Goal: Task Accomplishment & Management: Manage account settings

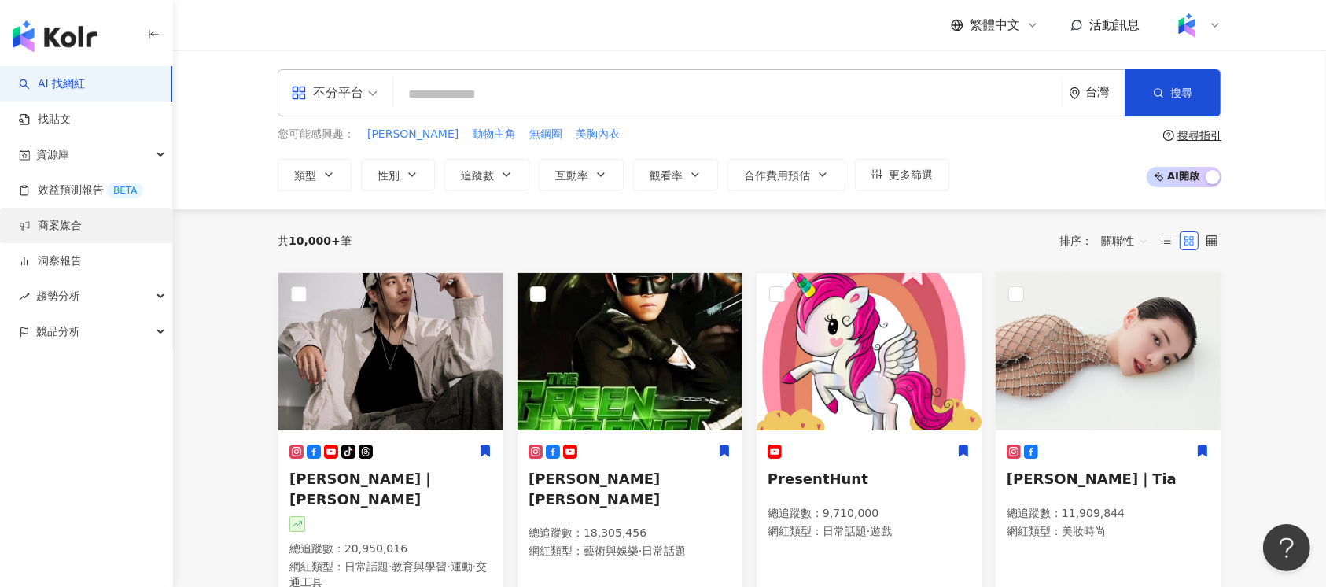
click at [82, 226] on link "商案媒合" at bounding box center [50, 226] width 63 height 16
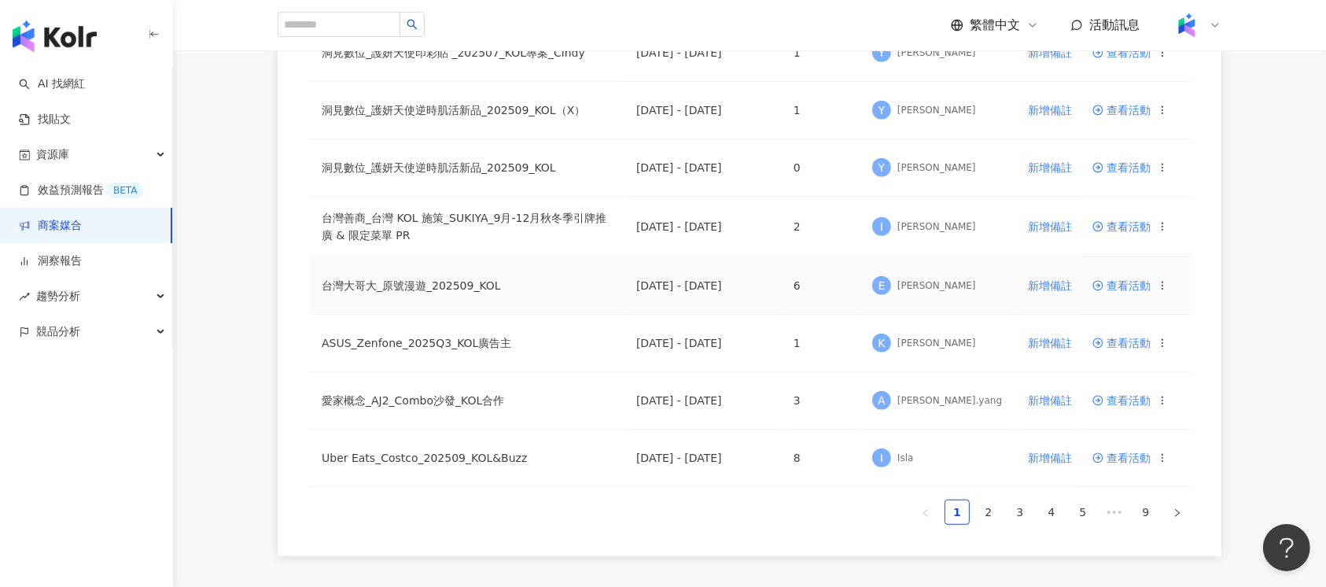
scroll to position [1095, 0]
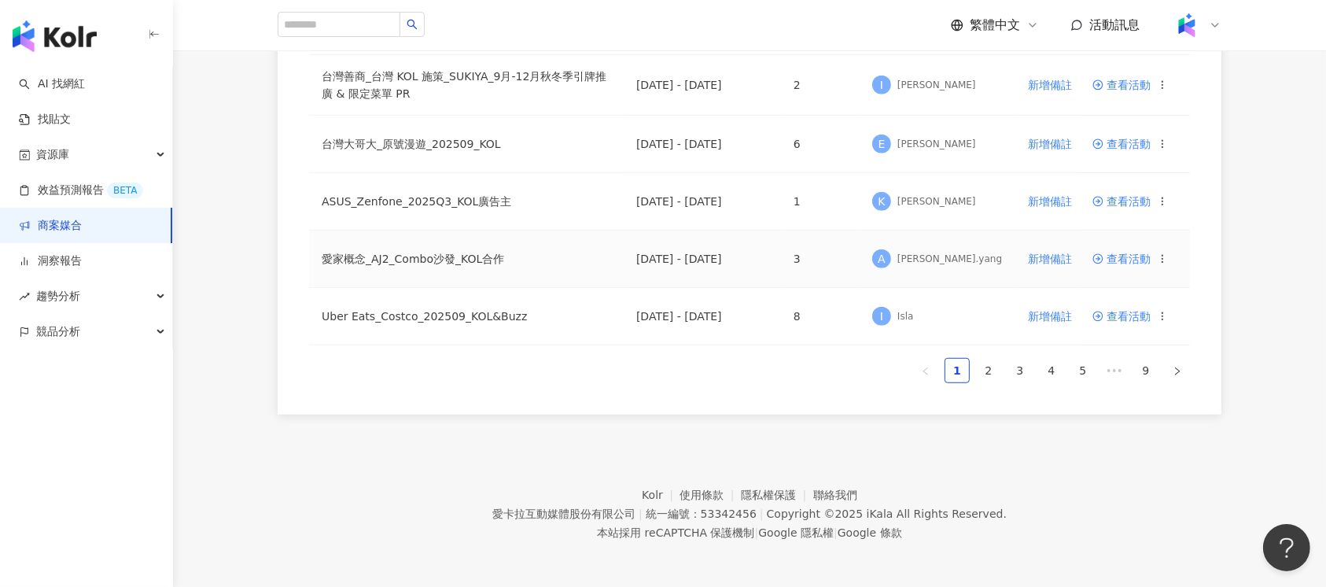
click at [1129, 258] on span "查看活動" at bounding box center [1121, 258] width 58 height 11
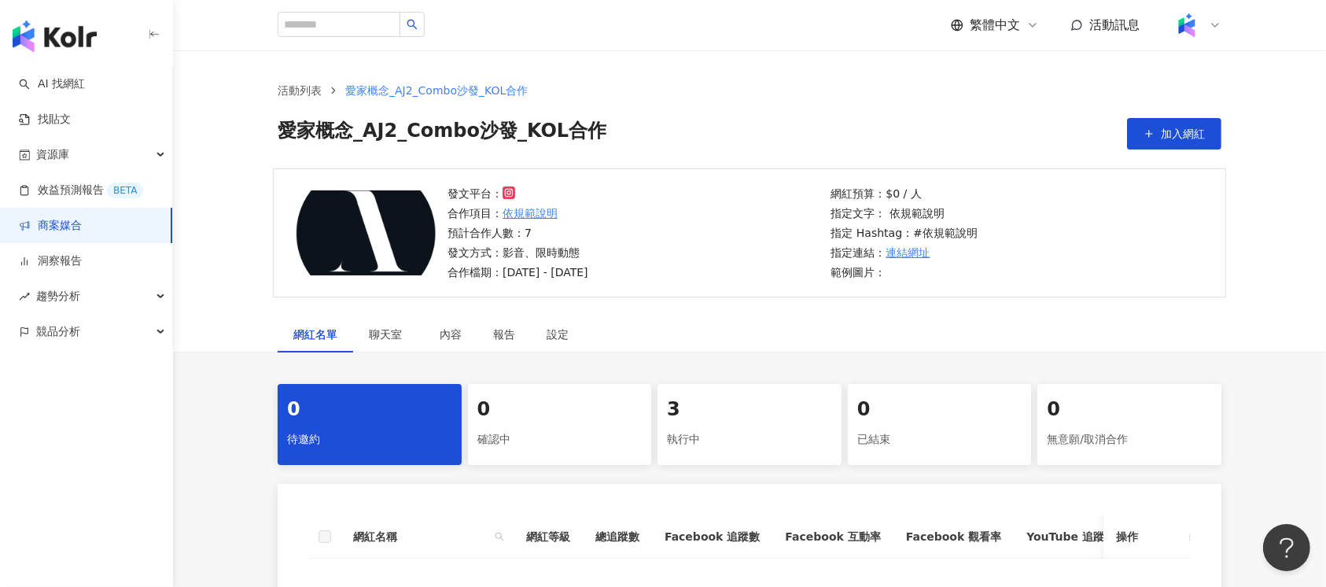
scroll to position [315, 0]
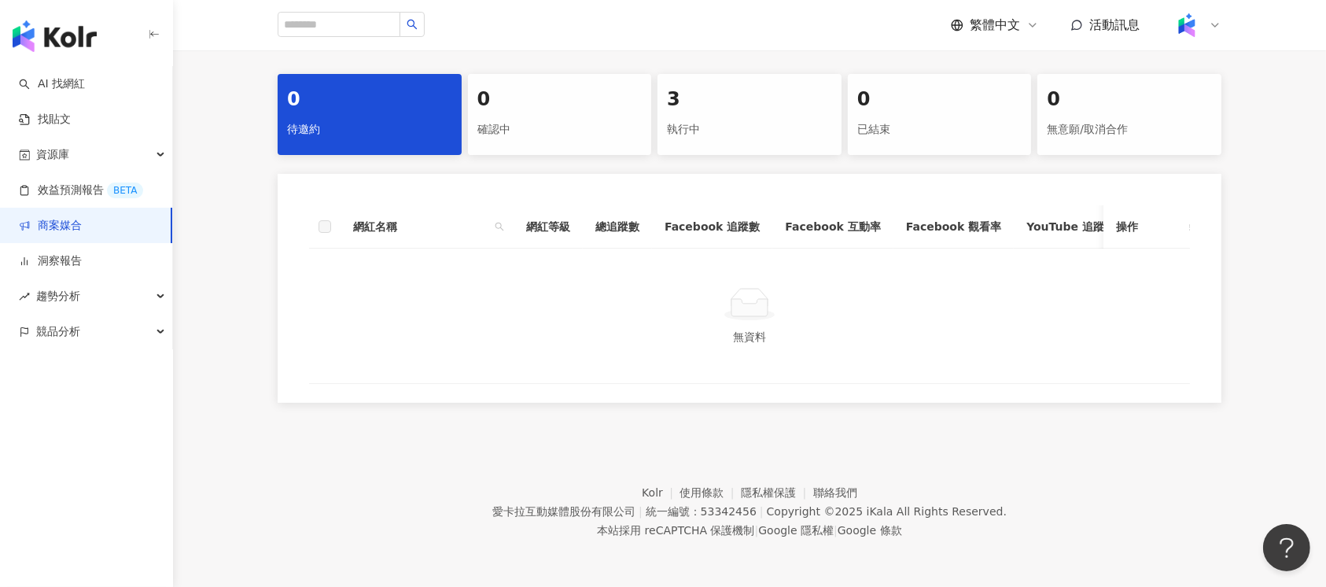
click at [772, 127] on div "執行中" at bounding box center [749, 129] width 165 height 27
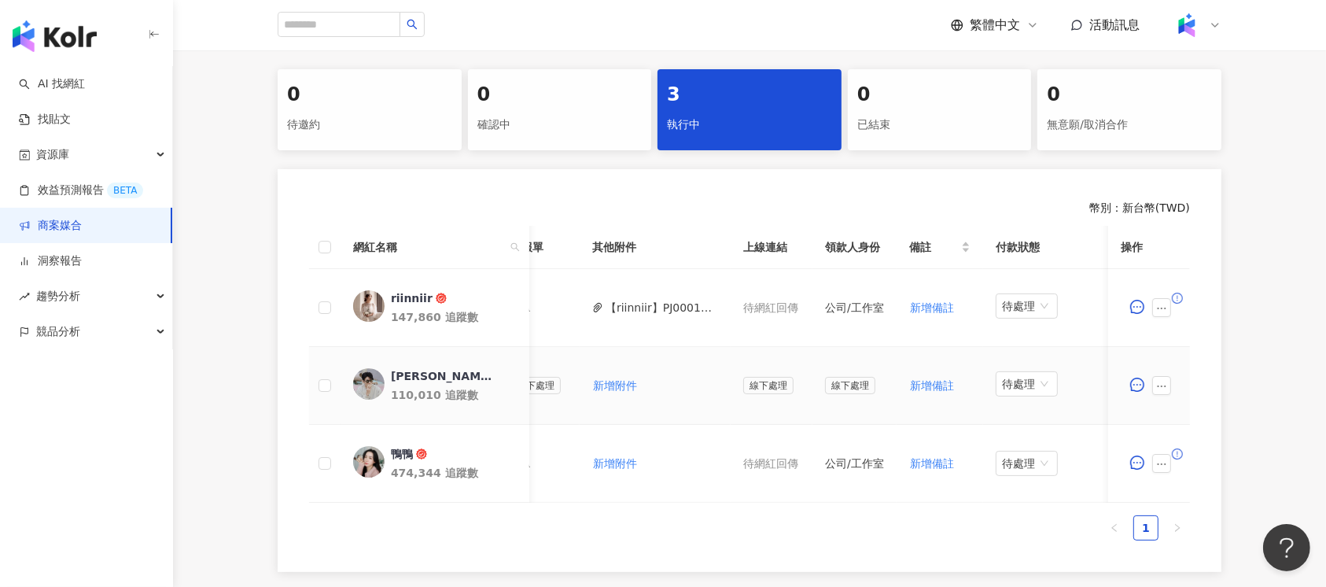
scroll to position [0, 613]
click at [628, 305] on button "【riinniir】PJ0001663 愛家概念_AJ2_Combo沙發_KOL合作_活動確認單.pdf" at bounding box center [662, 307] width 112 height 17
click at [1164, 307] on icon "ellipsis" at bounding box center [1161, 308] width 11 height 11
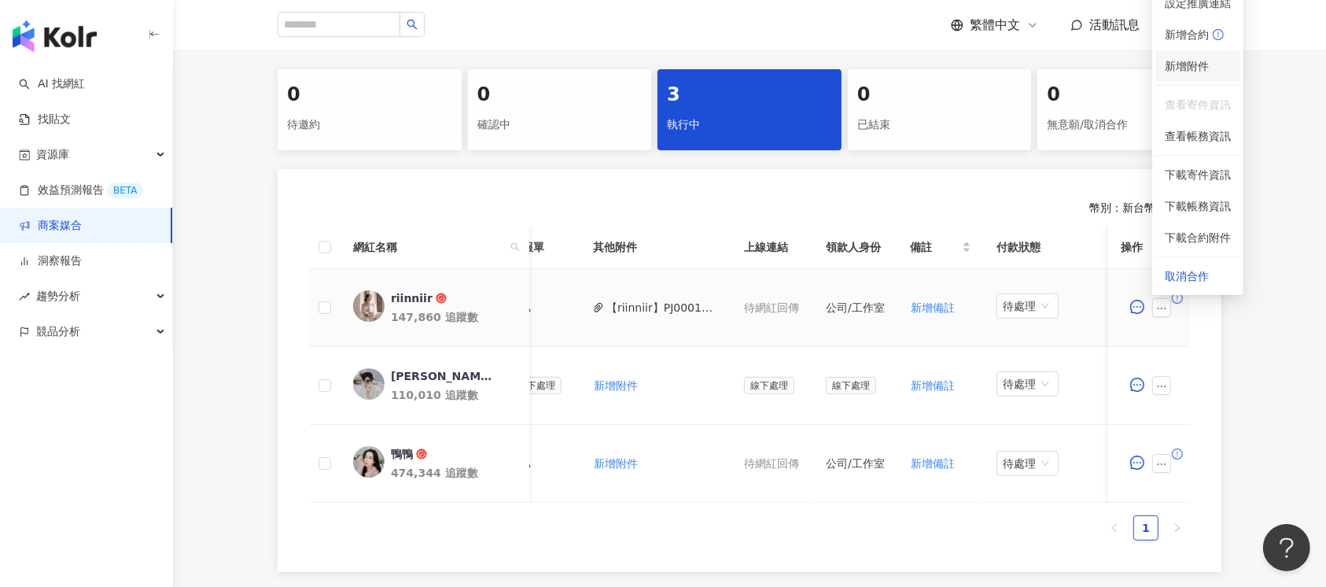
click at [1192, 65] on span "新增附件" at bounding box center [1187, 66] width 44 height 13
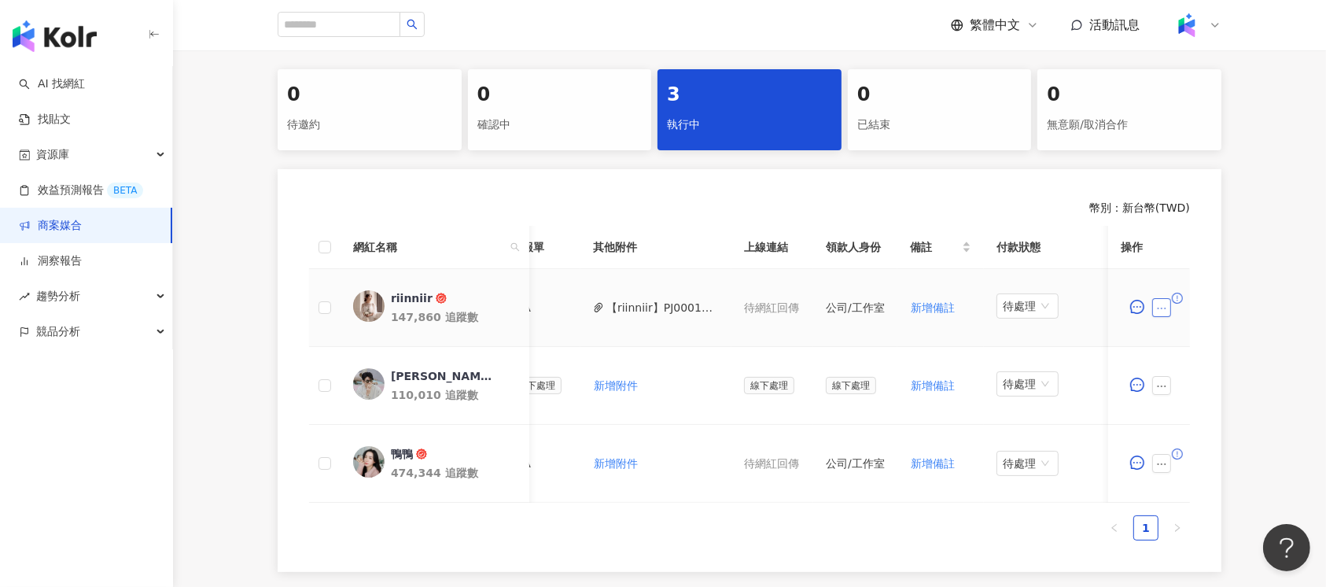
click at [1160, 307] on icon "ellipsis" at bounding box center [1161, 308] width 11 height 11
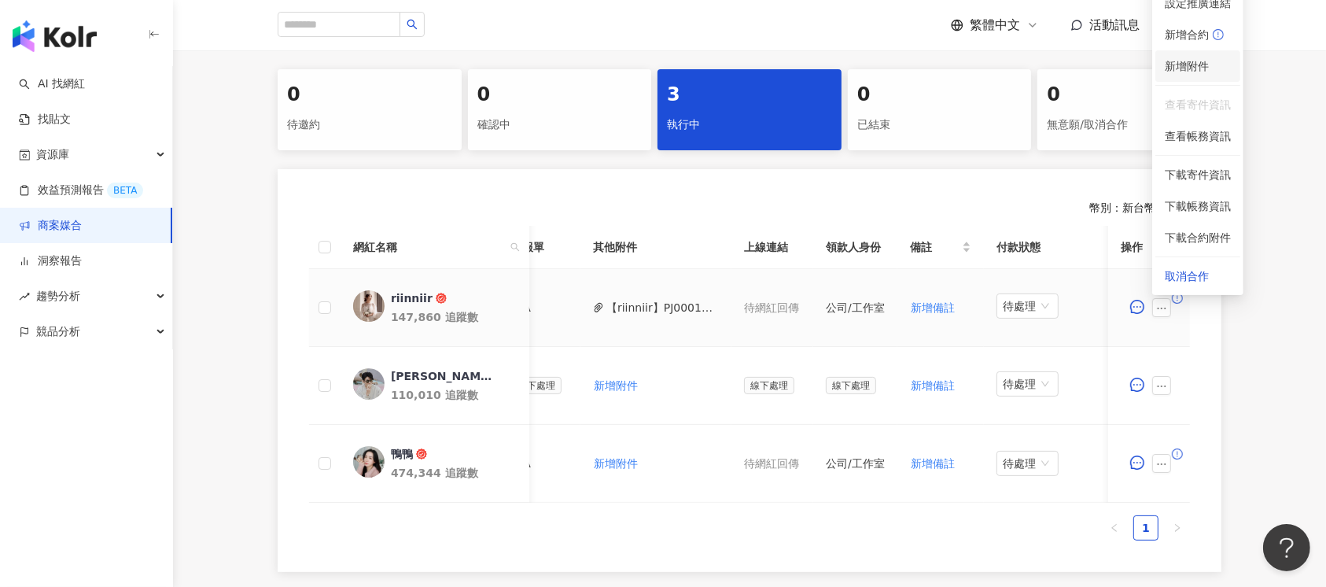
click at [1186, 75] on li "新增附件" at bounding box center [1197, 65] width 85 height 31
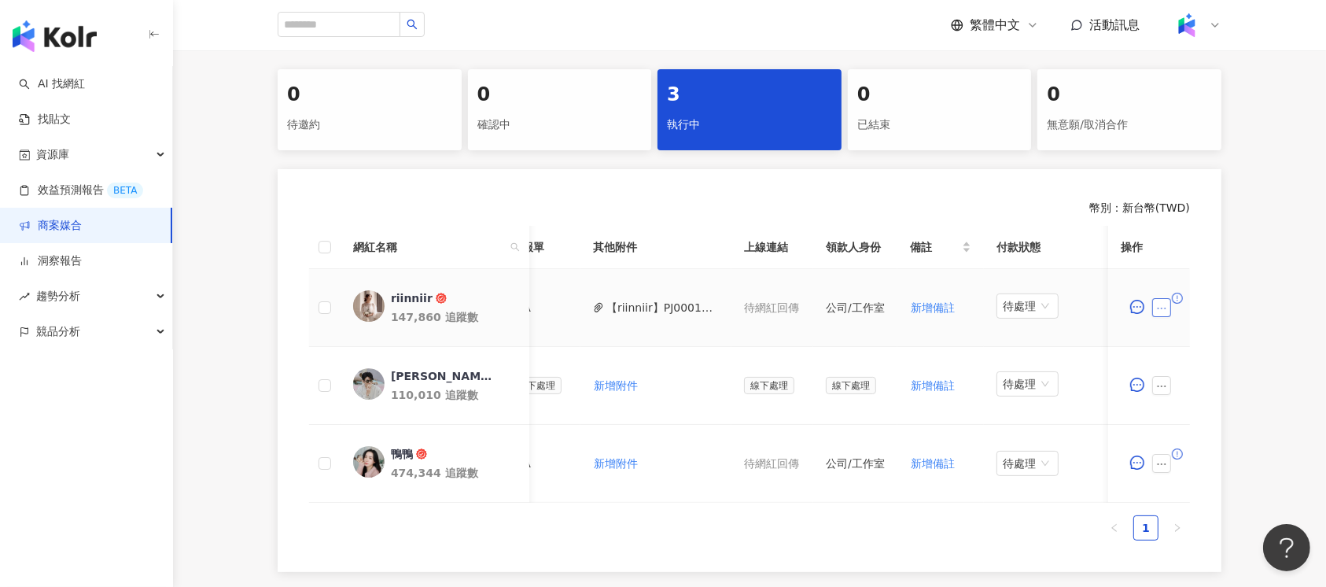
click at [1164, 307] on icon "ellipsis" at bounding box center [1161, 308] width 11 height 11
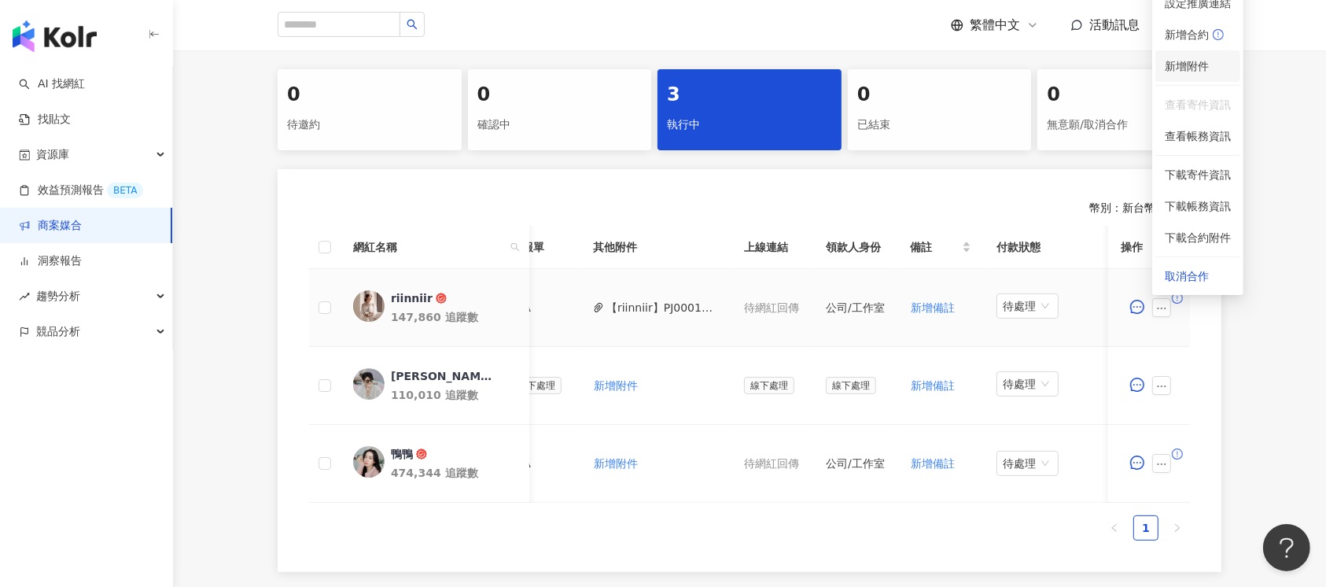
click at [1217, 65] on span "新增附件" at bounding box center [1198, 65] width 66 height 17
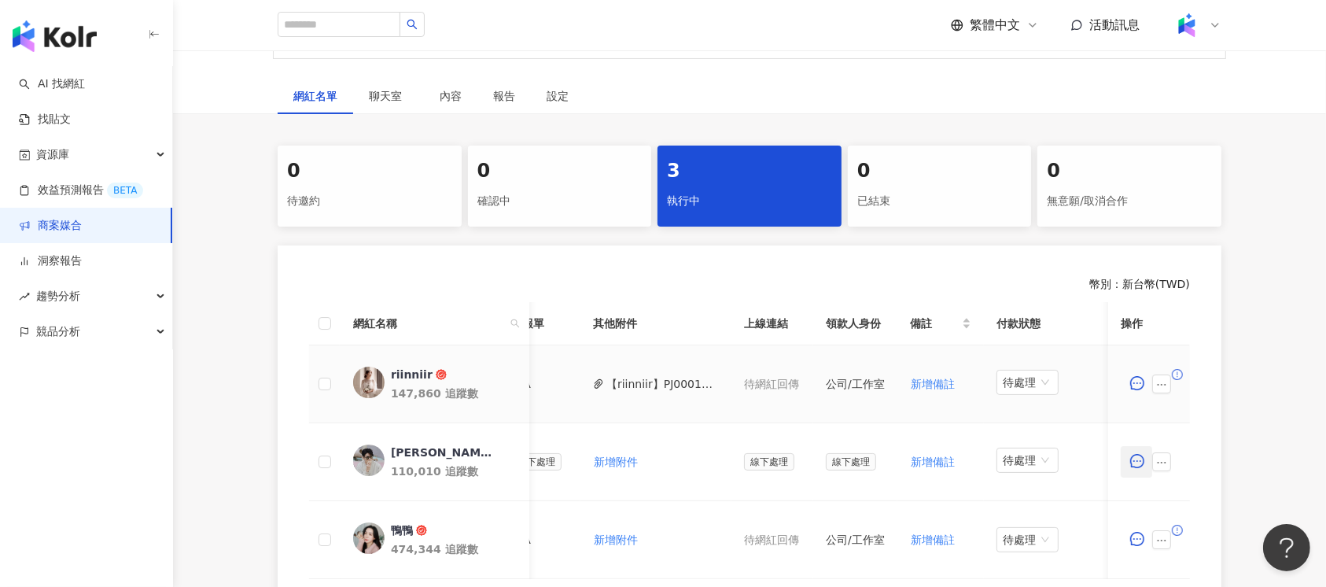
scroll to position [315, 0]
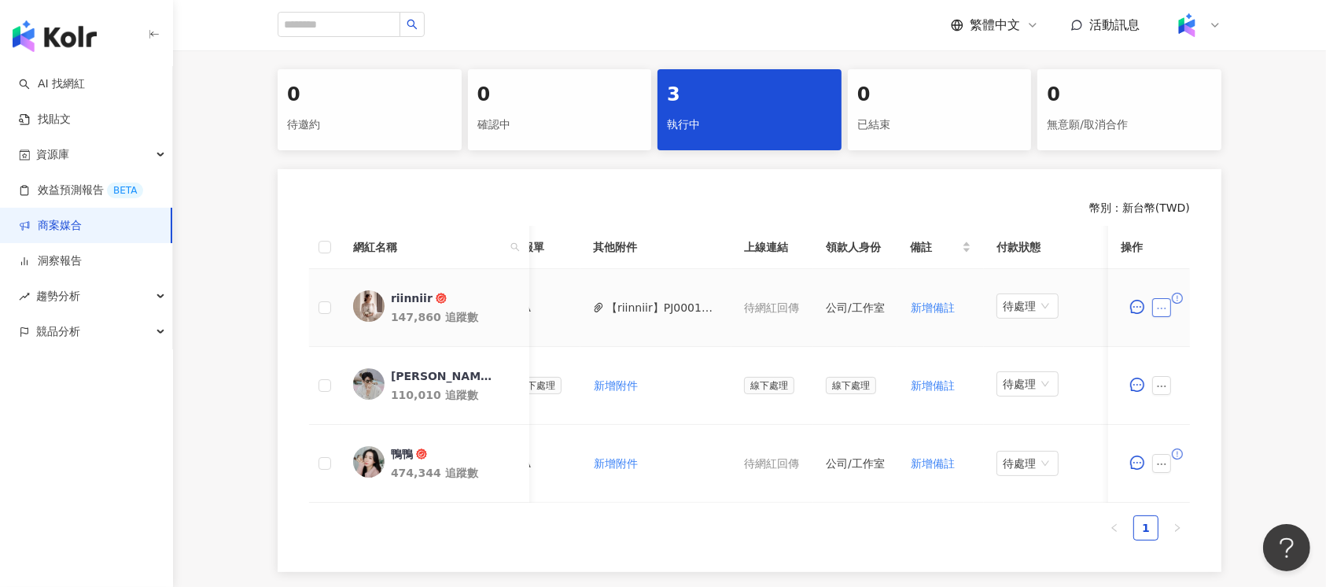
click at [1162, 305] on icon "ellipsis" at bounding box center [1161, 308] width 11 height 11
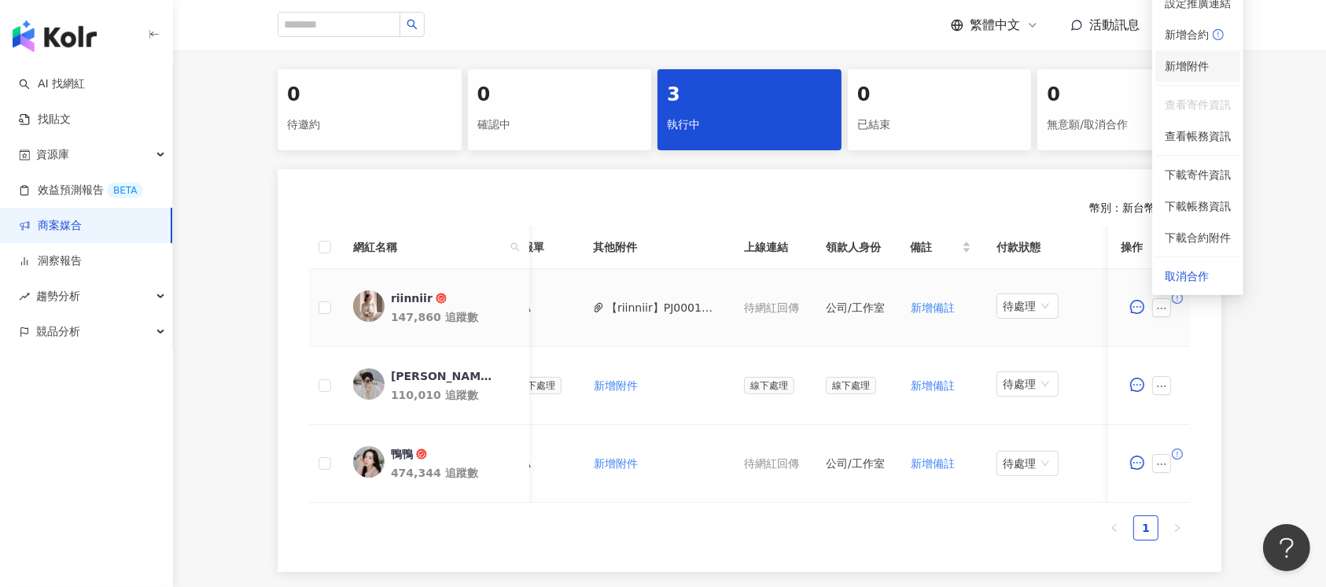
click at [1161, 57] on li "新增附件" at bounding box center [1197, 65] width 85 height 31
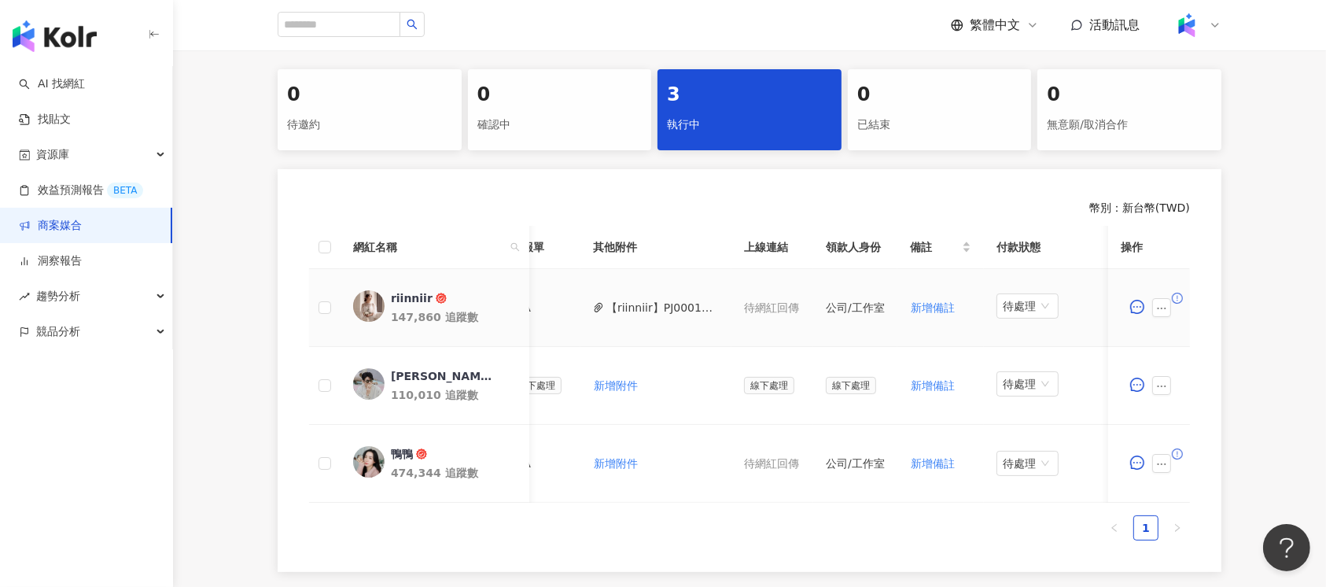
click at [615, 333] on td "【riinniir】PJ0001663 愛家概念_AJ2_Combo沙發_KOL合作_活動確認單.pdf" at bounding box center [655, 308] width 151 height 78
click at [1168, 298] on button "button" at bounding box center [1161, 307] width 19 height 19
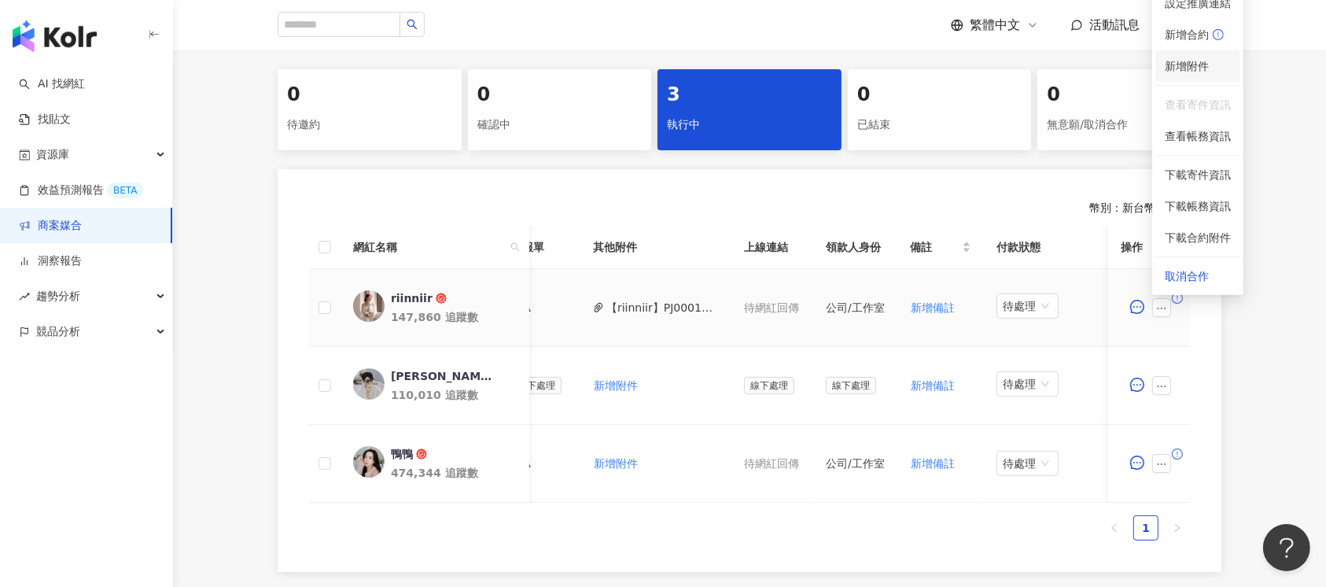
click at [1175, 76] on li "新增附件" at bounding box center [1197, 65] width 85 height 31
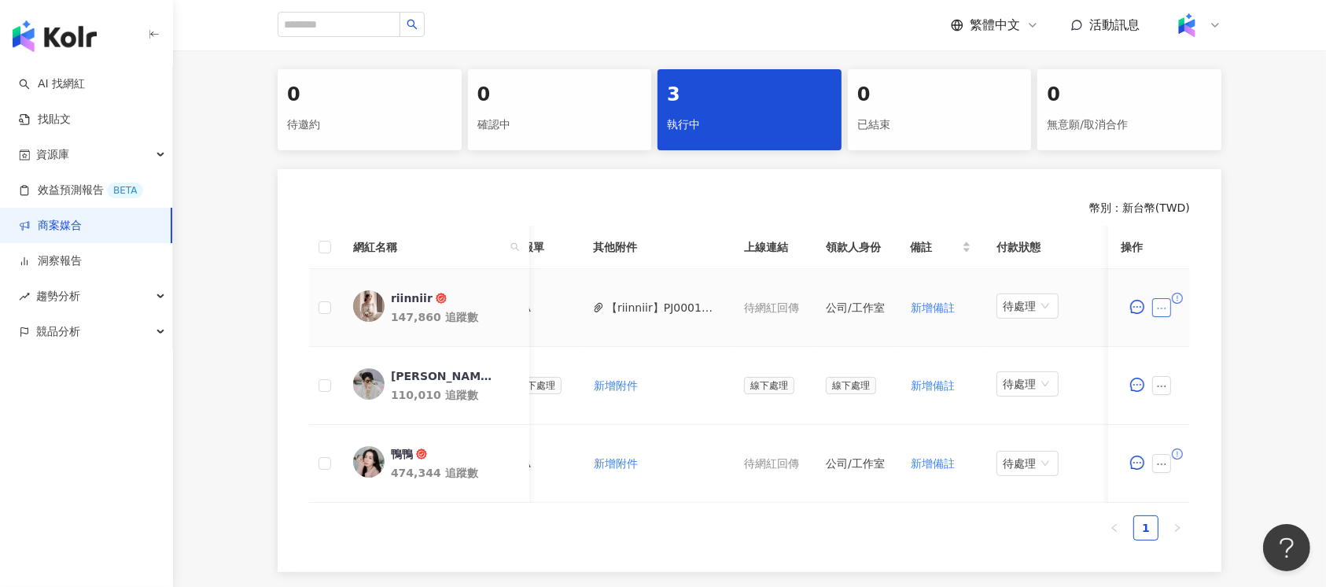
click at [1164, 304] on icon "ellipsis" at bounding box center [1161, 308] width 11 height 11
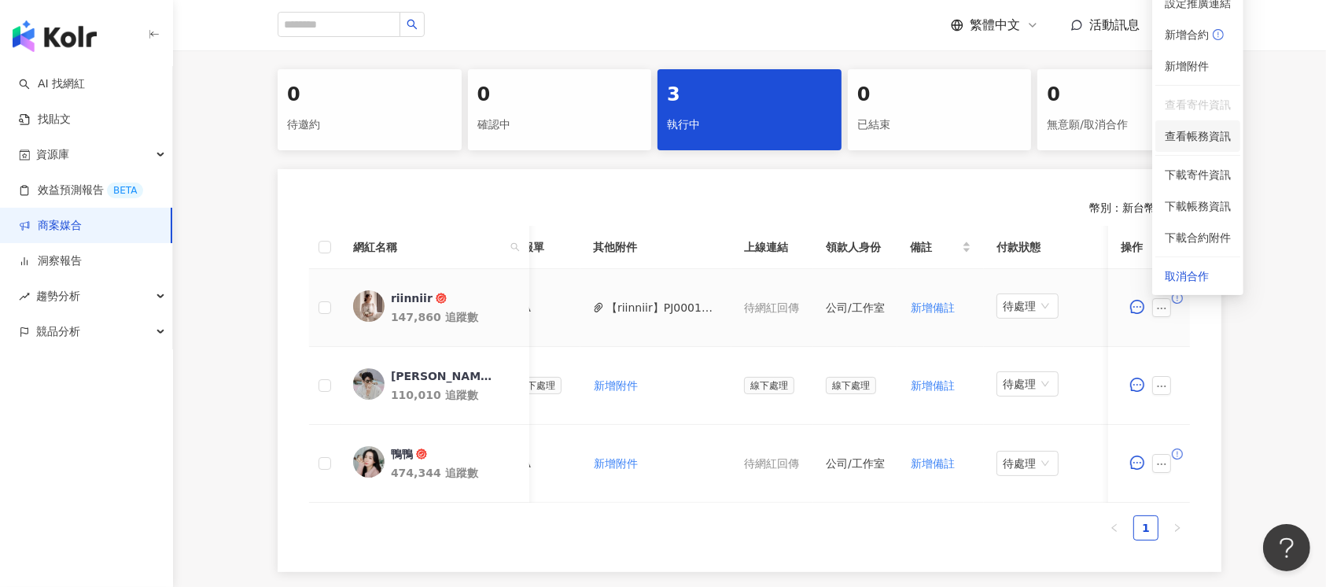
click at [1180, 127] on span "查看帳務資訊" at bounding box center [1198, 135] width 66 height 17
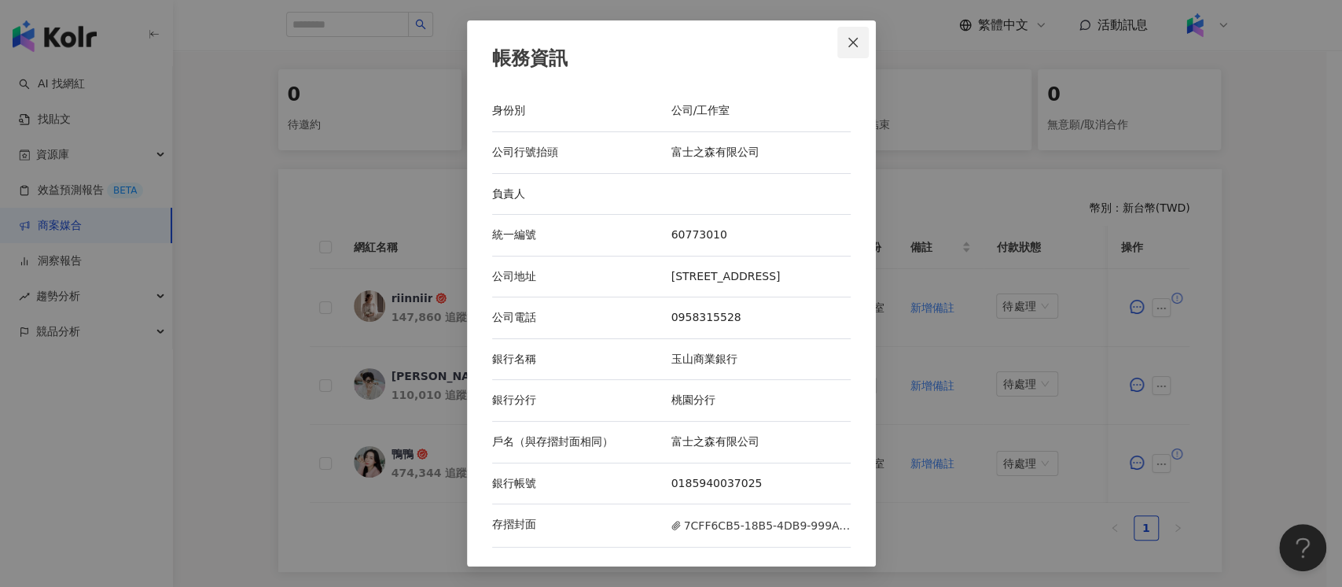
click at [848, 44] on icon "close" at bounding box center [853, 42] width 13 height 13
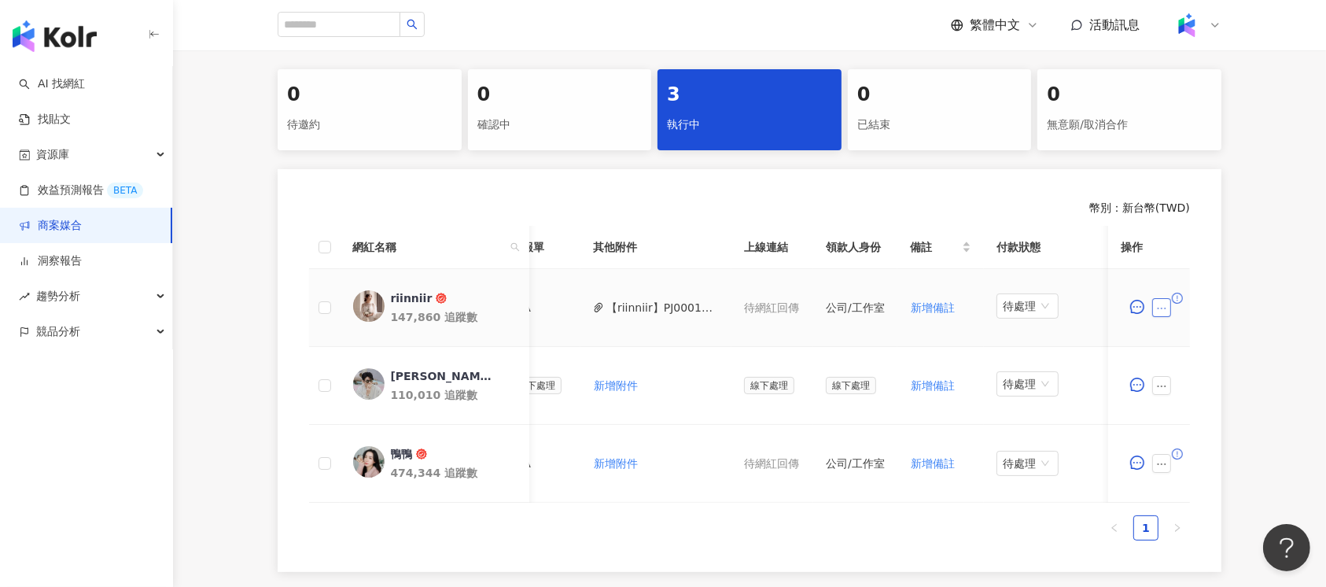
click at [1169, 304] on button "button" at bounding box center [1161, 307] width 19 height 19
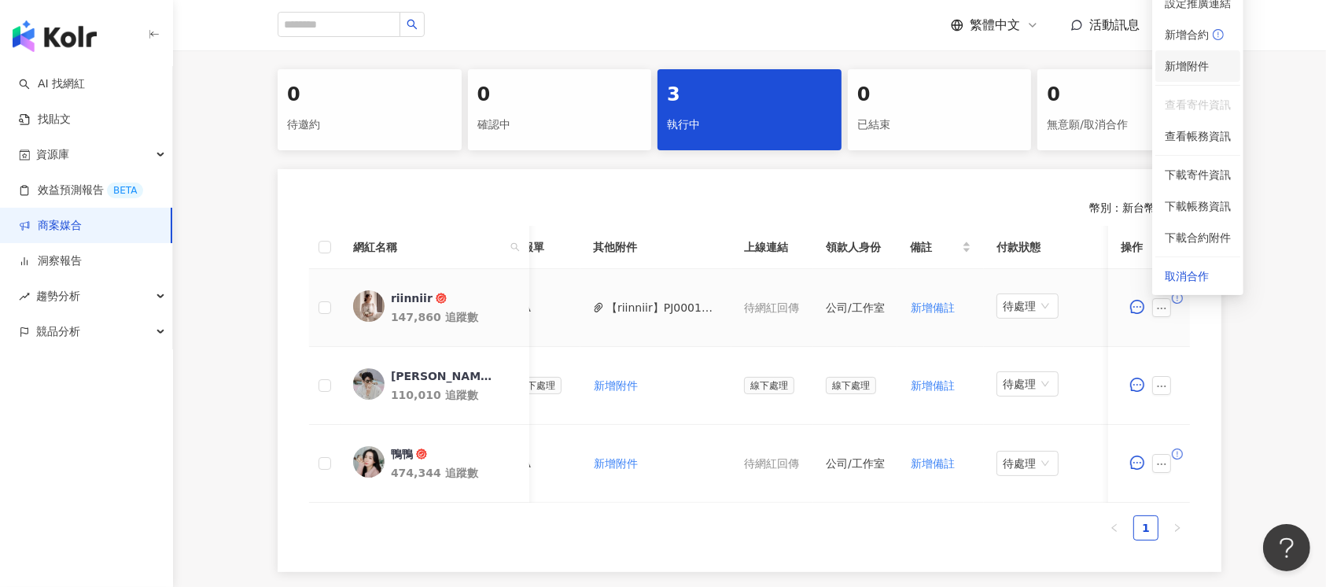
click at [1165, 60] on span "新增附件" at bounding box center [1187, 66] width 44 height 13
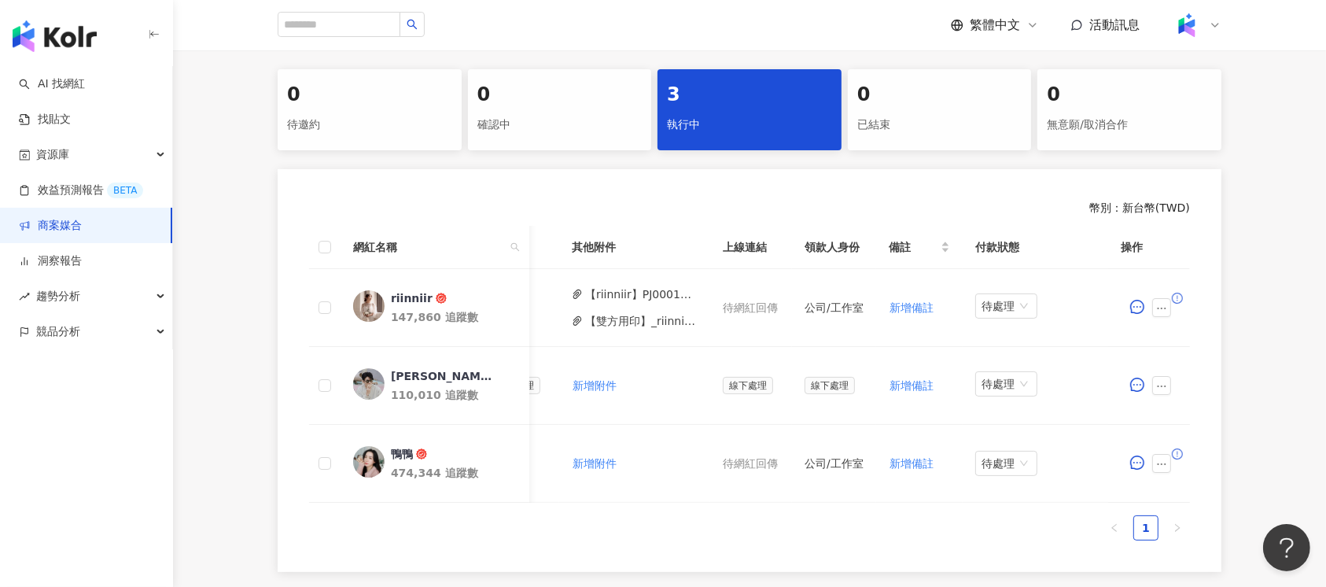
scroll to position [0, 0]
